Goal: Task Accomplishment & Management: Manage account settings

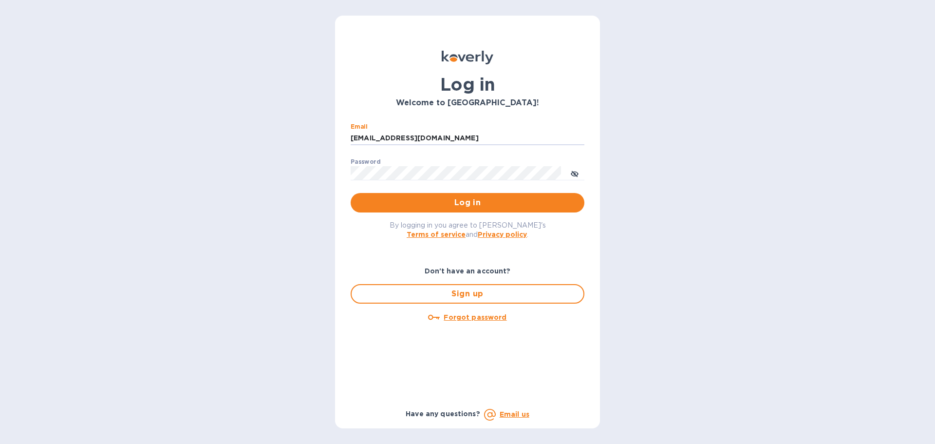
drag, startPoint x: 422, startPoint y: 138, endPoint x: 275, endPoint y: 140, distance: 146.6
click at [275, 138] on div "Log in Welcome to [GEOGRAPHIC_DATA]! Email [EMAIL_ADDRESS][DOMAIN_NAME] ​ Passw…" at bounding box center [467, 222] width 935 height 444
drag, startPoint x: 403, startPoint y: 141, endPoint x: 382, endPoint y: 145, distance: 21.4
click at [382, 145] on input "ssinger@znet" at bounding box center [468, 138] width 234 height 15
type input "[EMAIL_ADDRESS][DOMAIN_NAME]"
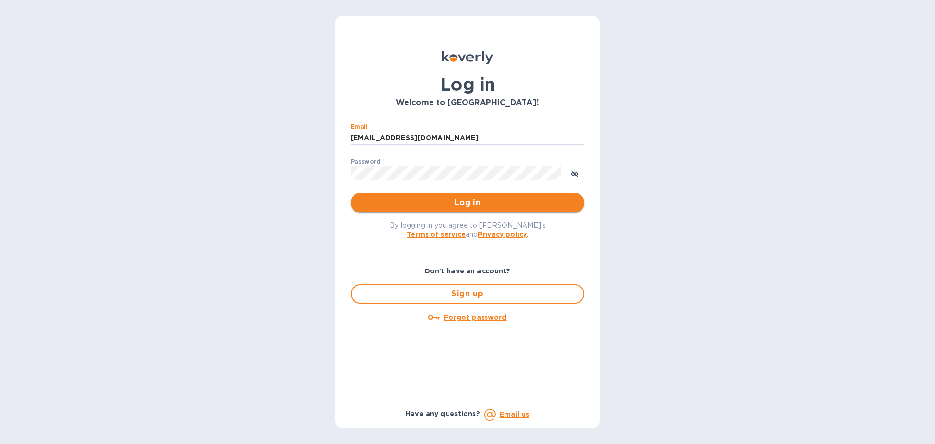
click at [421, 208] on span "Log in" at bounding box center [467, 203] width 218 height 12
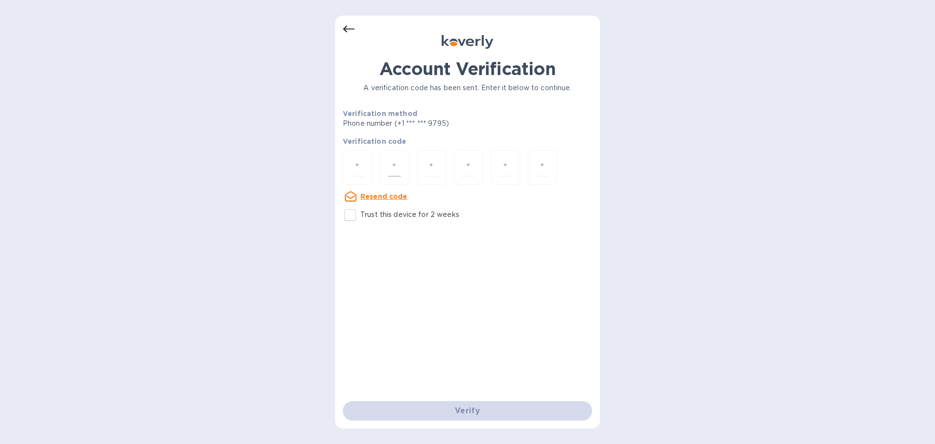
drag, startPoint x: 364, startPoint y: 174, endPoint x: 386, endPoint y: 176, distance: 21.5
click at [364, 174] on div at bounding box center [357, 167] width 29 height 35
type input "4"
type input "1"
type input "2"
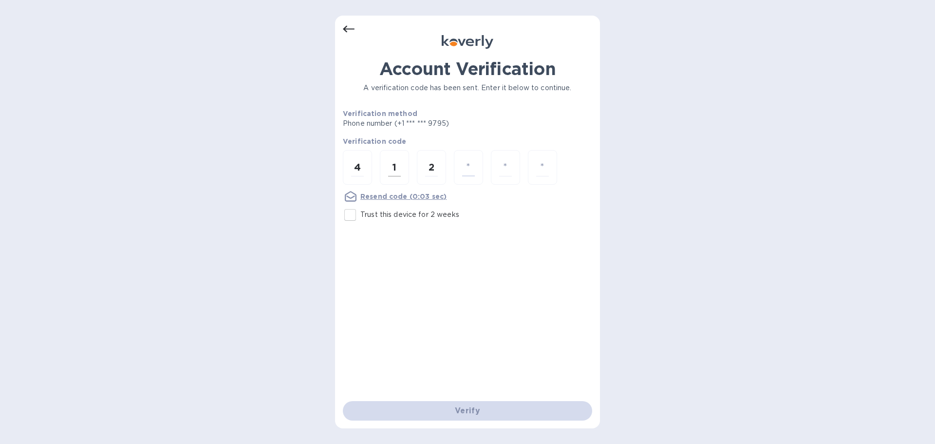
type input "4"
type input "9"
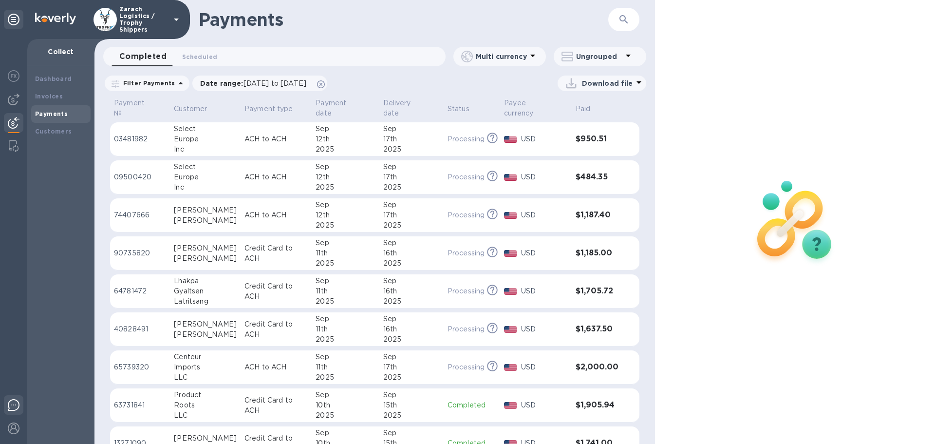
click at [12, 401] on img at bounding box center [14, 405] width 12 height 12
